Goal: Transaction & Acquisition: Purchase product/service

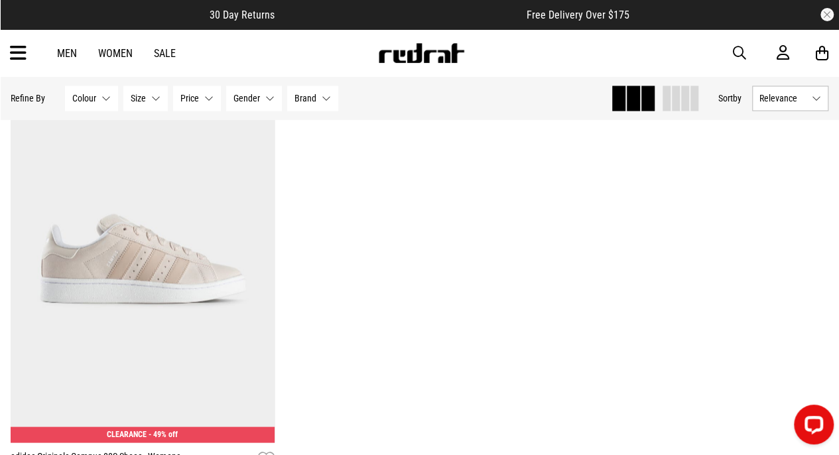
scroll to position [1079, 0]
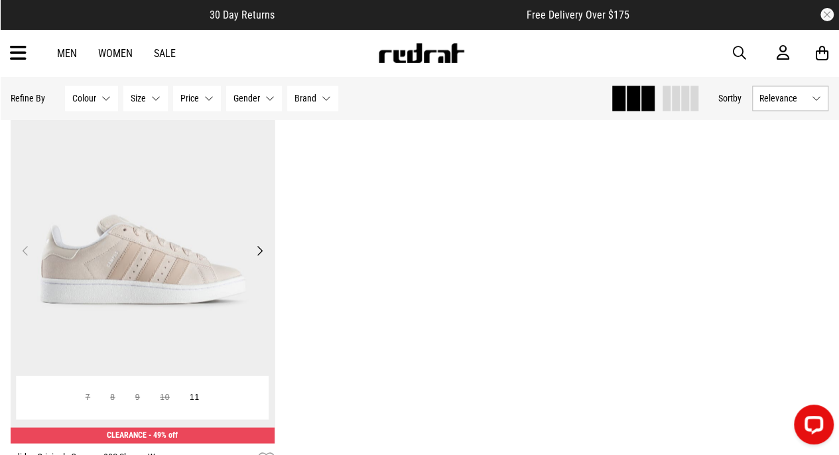
click at [208, 255] on img at bounding box center [143, 258] width 264 height 370
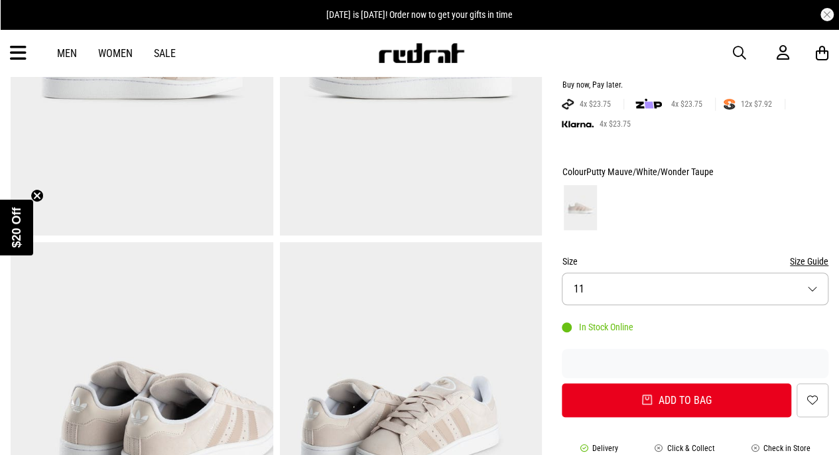
click at [613, 285] on button "Size 11" at bounding box center [695, 289] width 267 height 33
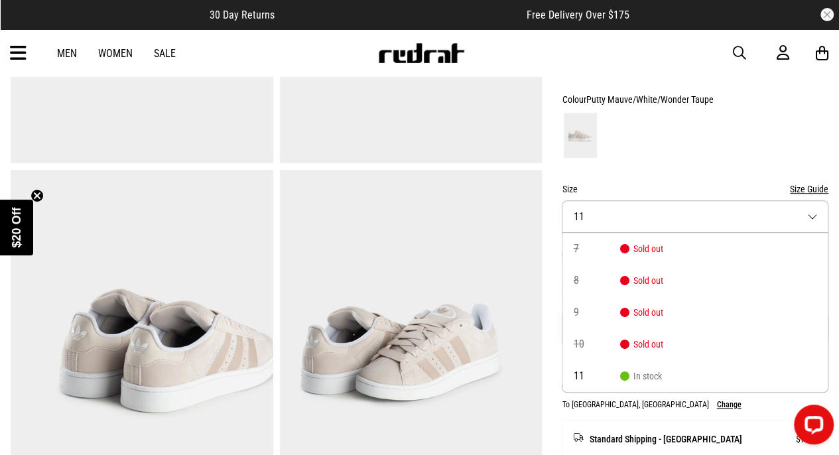
click at [556, 275] on div "SHARE adidas Originals Campus 00S Shoes - Womens Style Code: 56026 $95.00 Was $…" at bounding box center [685, 354] width 287 height 1106
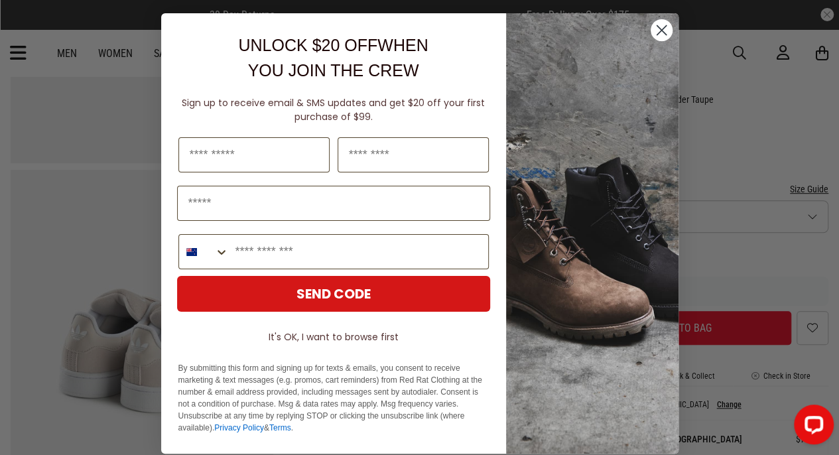
click at [662, 31] on circle "Close dialog" at bounding box center [661, 30] width 22 height 22
